Goal: Communication & Community: Answer question/provide support

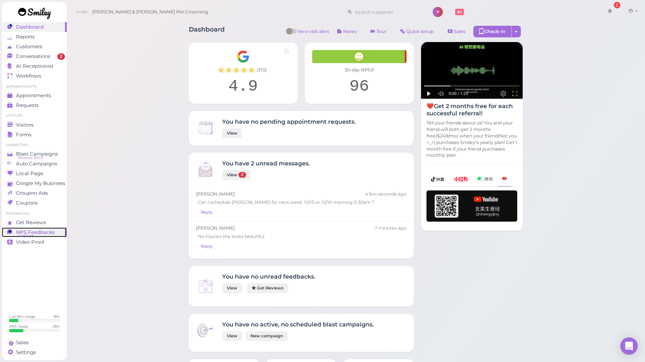
click at [38, 231] on span "NPS Feedbacks" at bounding box center [35, 232] width 39 height 6
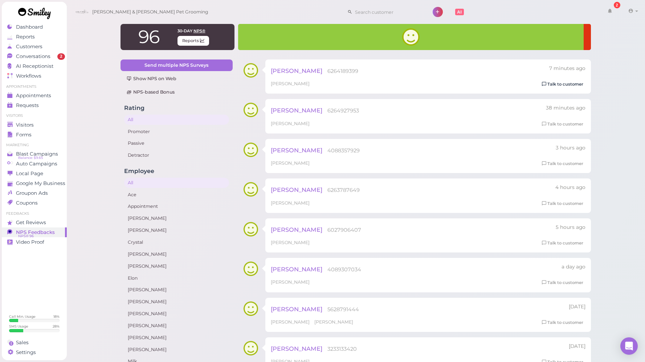
click at [554, 83] on link "Talk to customer" at bounding box center [563, 85] width 46 height 8
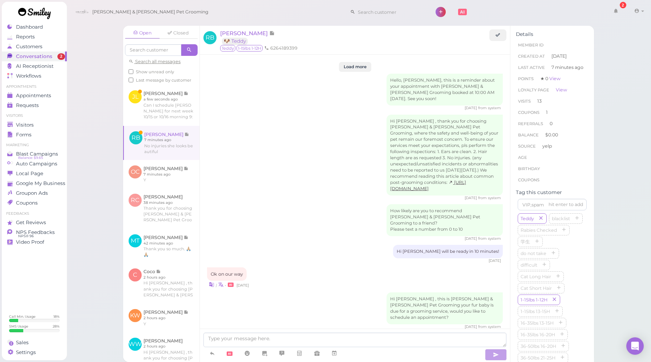
scroll to position [989, 0]
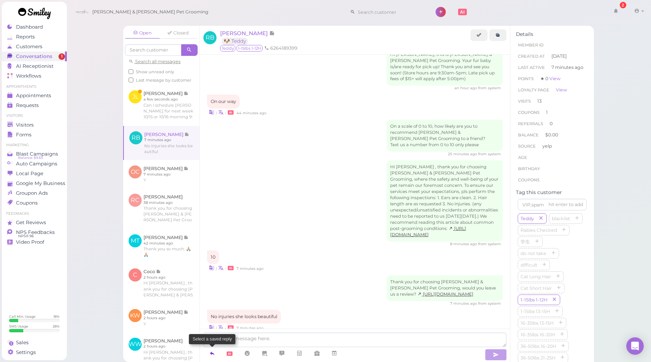
click at [213, 353] on icon at bounding box center [212, 353] width 6 height 7
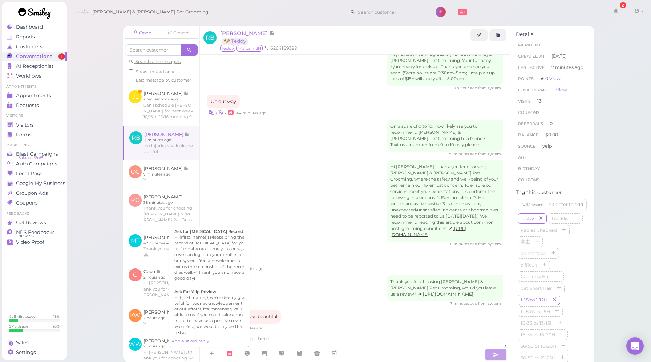
scroll to position [256, 0]
click at [212, 295] on div "Hi {{first_name}}, we're deeply grateful for your acknowledgement of our effort…" at bounding box center [209, 315] width 70 height 41
type textarea "Hi {{first_name}}, we're deeply grateful for your acknowledgement of our effort…"
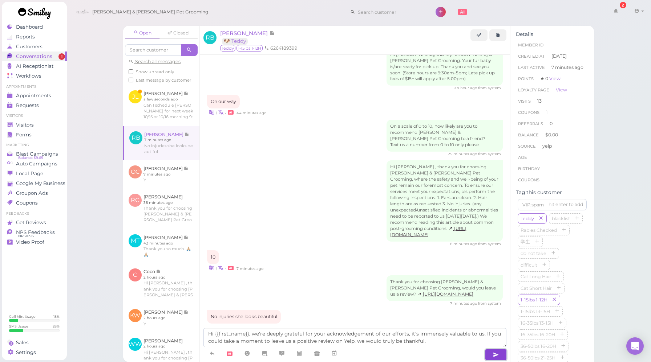
click at [496, 356] on icon "button" at bounding box center [496, 354] width 6 height 7
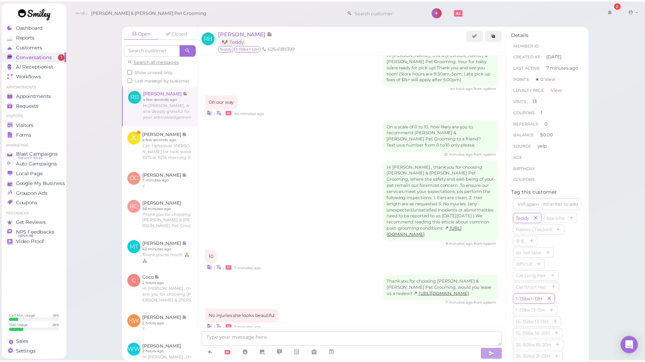
scroll to position [1031, 0]
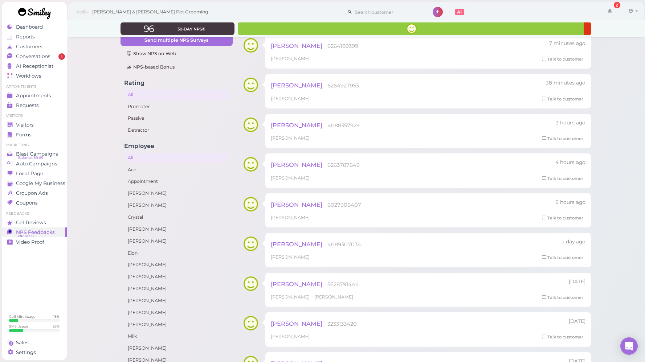
scroll to position [33, 0]
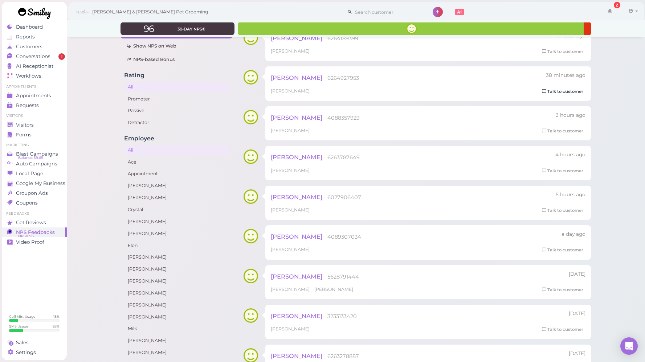
click at [561, 91] on link "Talk to customer" at bounding box center [563, 92] width 46 height 8
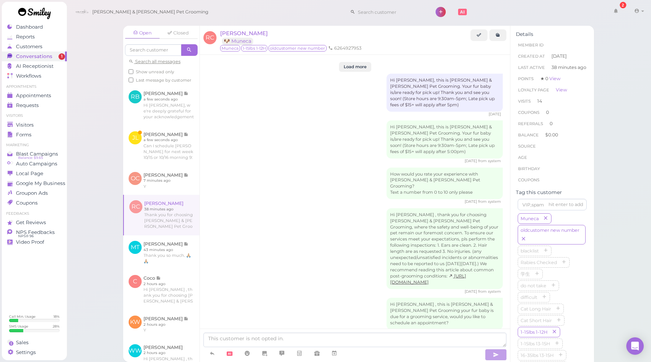
scroll to position [940, 0]
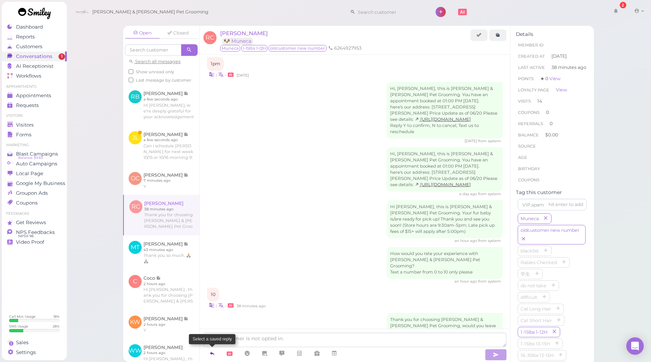
click at [211, 354] on icon at bounding box center [212, 353] width 6 height 7
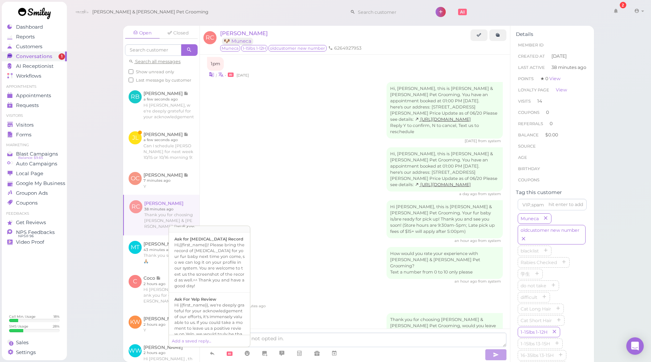
scroll to position [250, 0]
click at [204, 301] on div "Hi {{first_name}}, we're deeply grateful for your acknowledgement of our effort…" at bounding box center [209, 321] width 70 height 41
type textarea "Hi {{first_name}}, we're deeply grateful for your acknowledgement of our effort…"
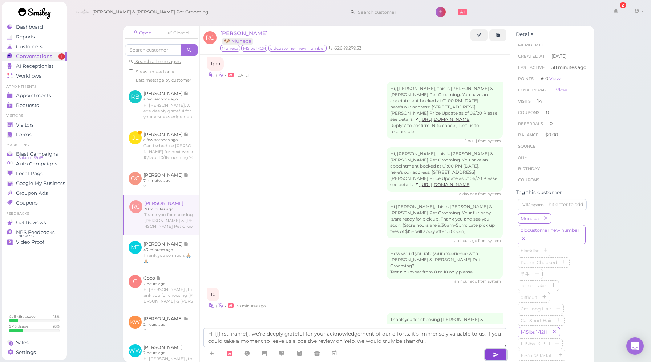
click at [495, 358] on icon "button" at bounding box center [496, 354] width 6 height 7
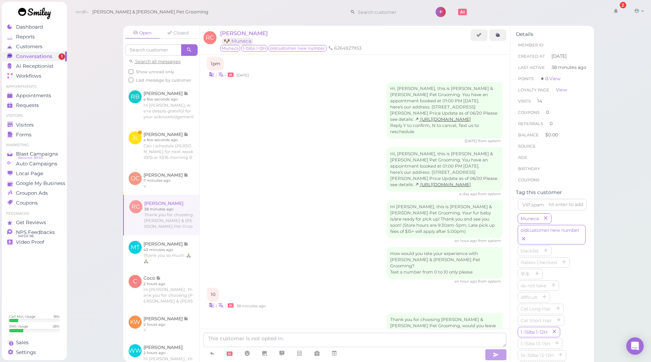
scroll to position [981, 0]
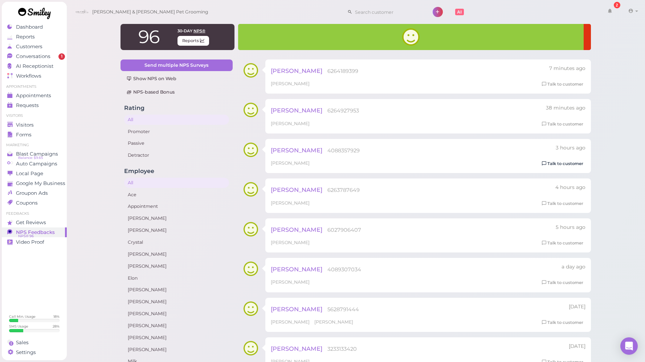
click at [569, 163] on link "Talk to customer" at bounding box center [563, 164] width 46 height 8
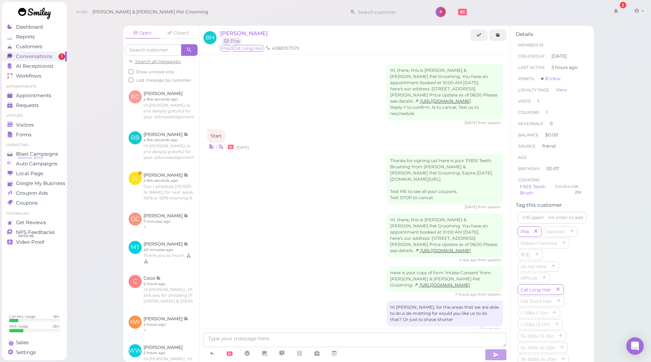
scroll to position [390, 0]
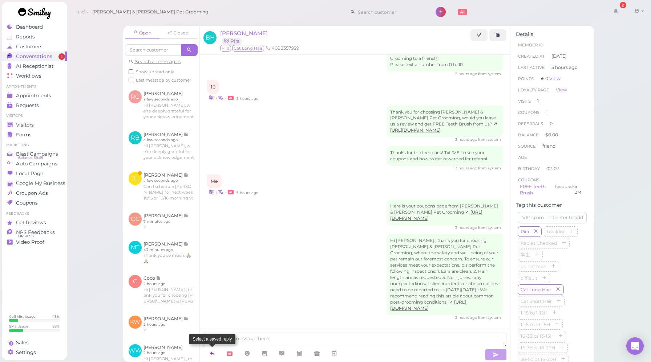
click at [212, 353] on icon at bounding box center [212, 353] width 6 height 7
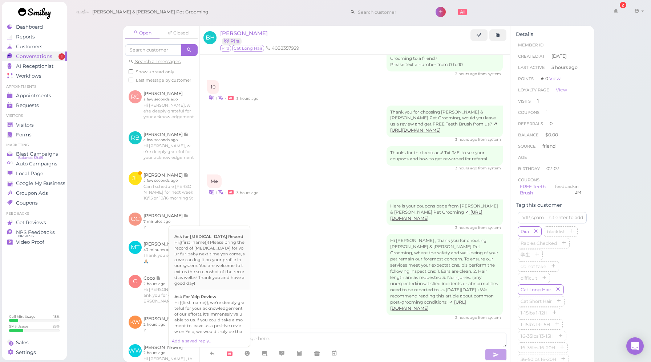
scroll to position [280, 0]
click at [200, 280] on div "Hi {{first_name}}, we're deeply grateful for your acknowledgement of our effort…" at bounding box center [209, 291] width 70 height 41
type textarea "Hi {{first_name}}, we're deeply grateful for your acknowledgement of our effort…"
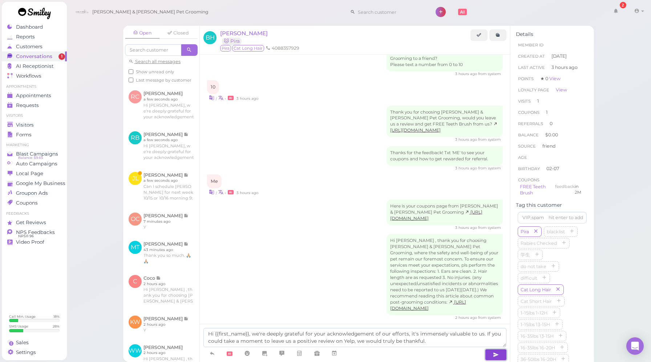
click at [497, 355] on icon "button" at bounding box center [496, 354] width 6 height 7
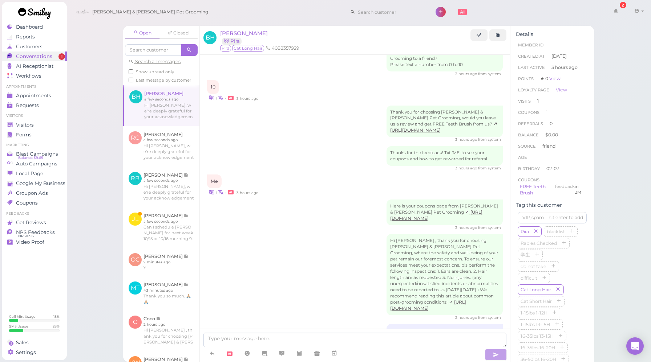
scroll to position [432, 0]
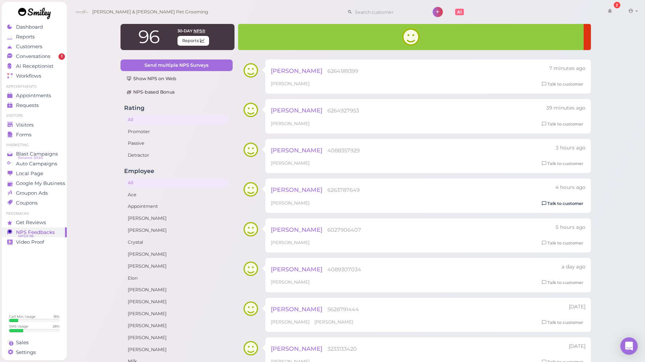
click at [567, 204] on link "Talk to customer" at bounding box center [563, 204] width 46 height 8
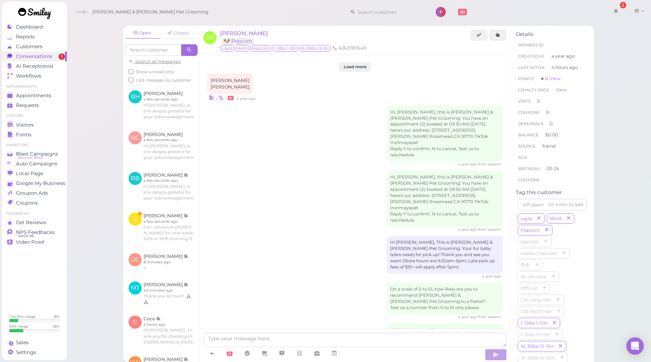
scroll to position [1260, 0]
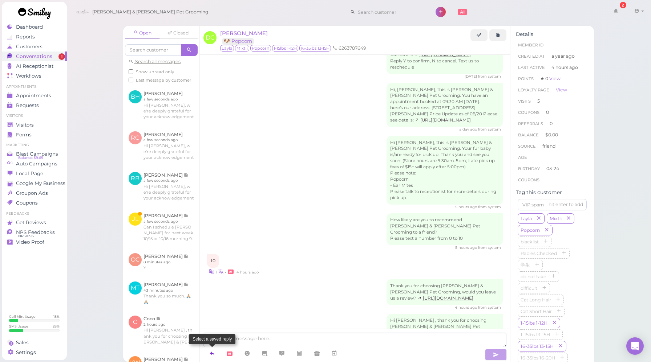
click at [210, 357] on icon at bounding box center [212, 353] width 6 height 7
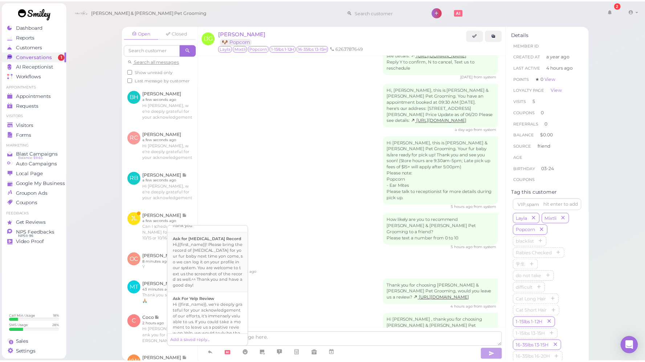
scroll to position [248, 0]
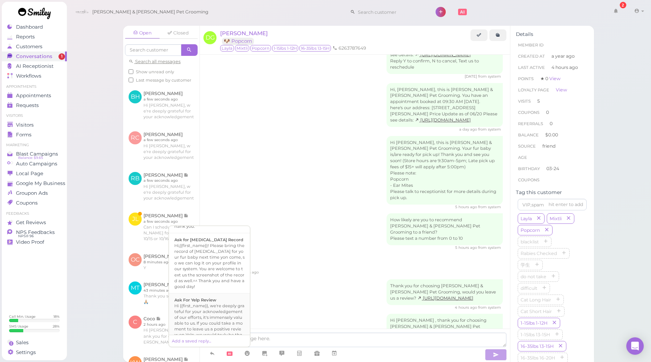
click at [207, 303] on div "Hi {{first_name}}, we're deeply grateful for your acknowledgement of our effort…" at bounding box center [209, 323] width 70 height 41
type textarea "Hi {{first_name}}, we're deeply grateful for your acknowledgement of our effort…"
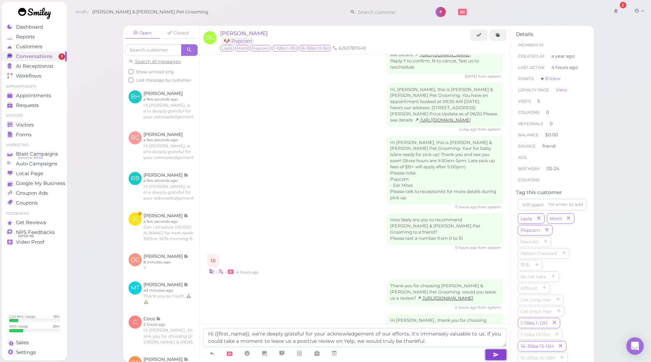
click at [495, 355] on icon "button" at bounding box center [496, 354] width 6 height 7
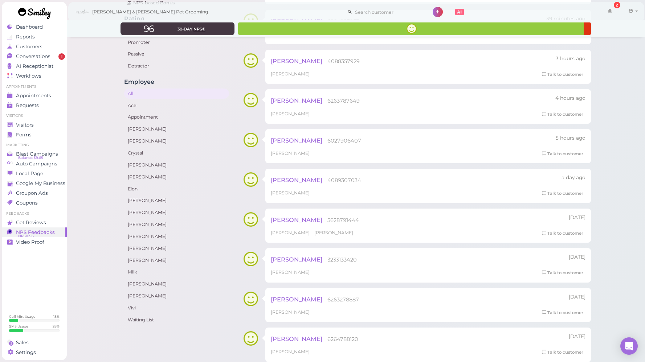
scroll to position [90, 0]
click at [562, 154] on link "Talk to customer" at bounding box center [563, 154] width 46 height 8
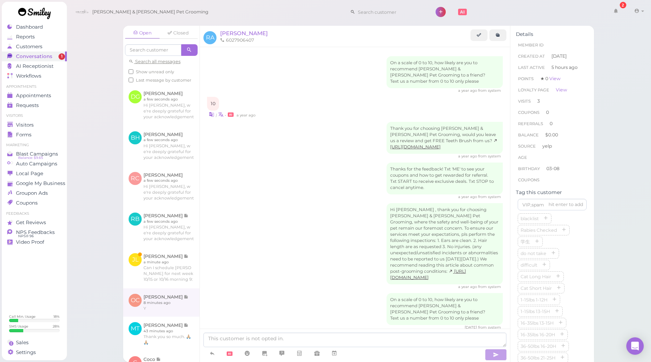
scroll to position [404, 0]
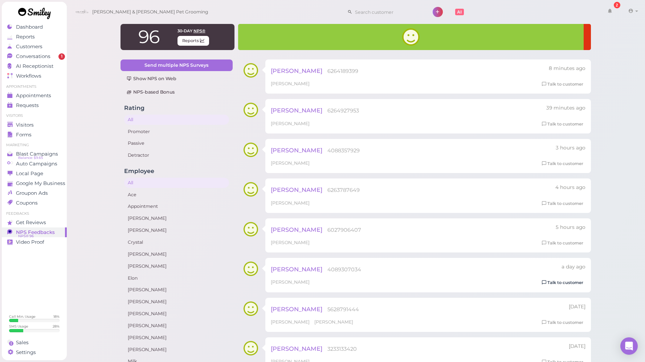
click at [566, 285] on link "Talk to customer" at bounding box center [563, 283] width 46 height 8
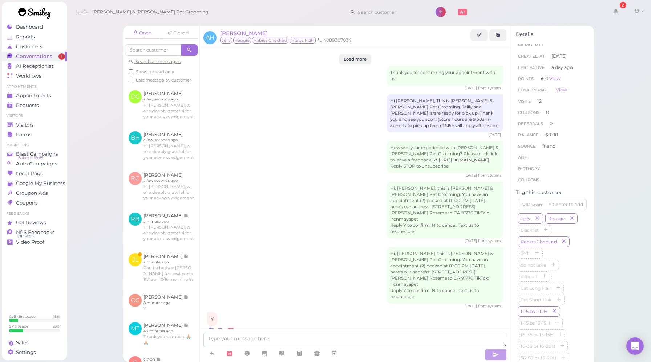
scroll to position [1247, 0]
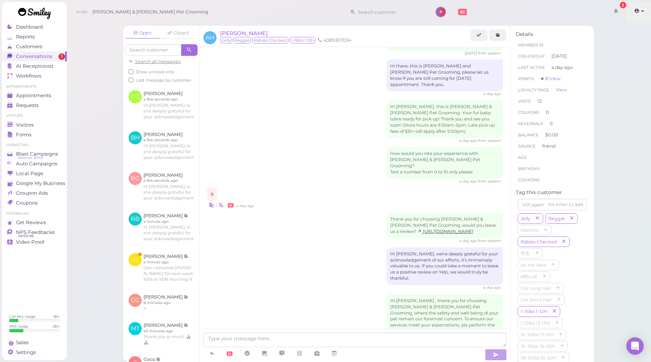
click at [637, 12] on icon at bounding box center [636, 11] width 5 height 7
click at [610, 56] on link "Logout" at bounding box center [626, 54] width 50 height 9
